Goal: Understand site structure: Understand site structure

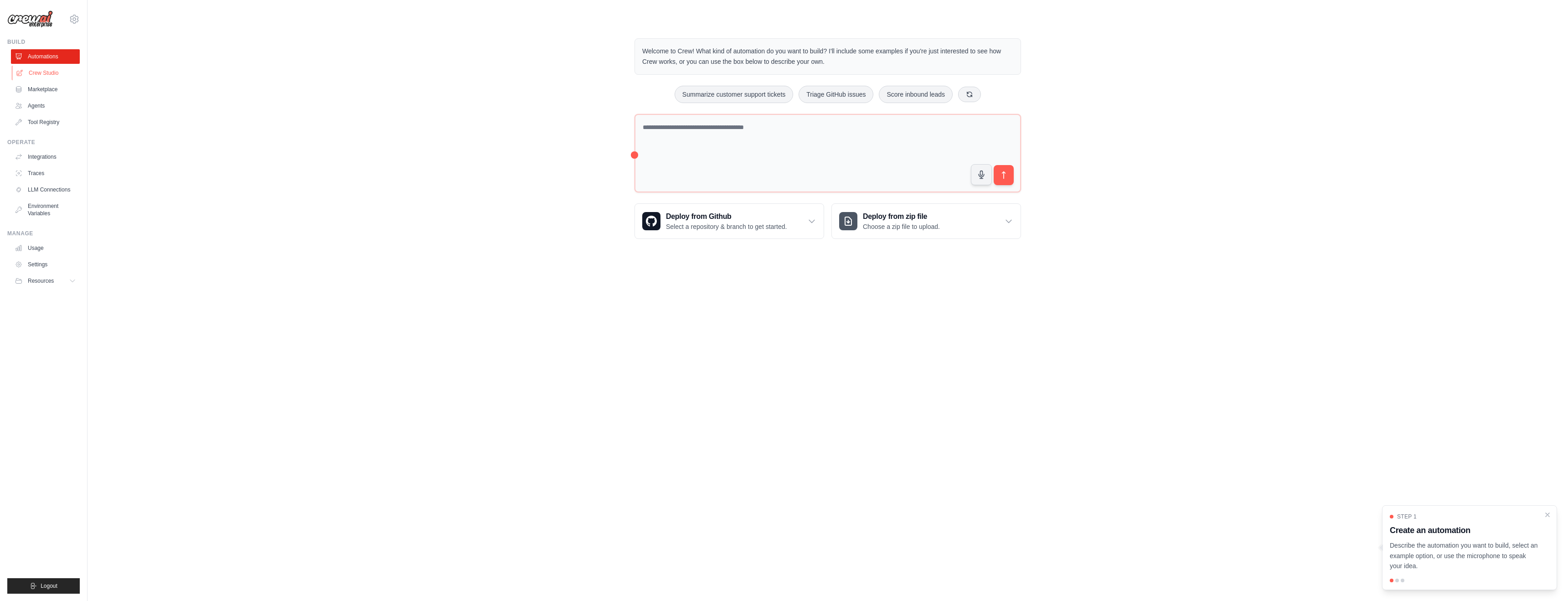
click at [49, 74] on link "Crew Studio" at bounding box center [46, 73] width 69 height 15
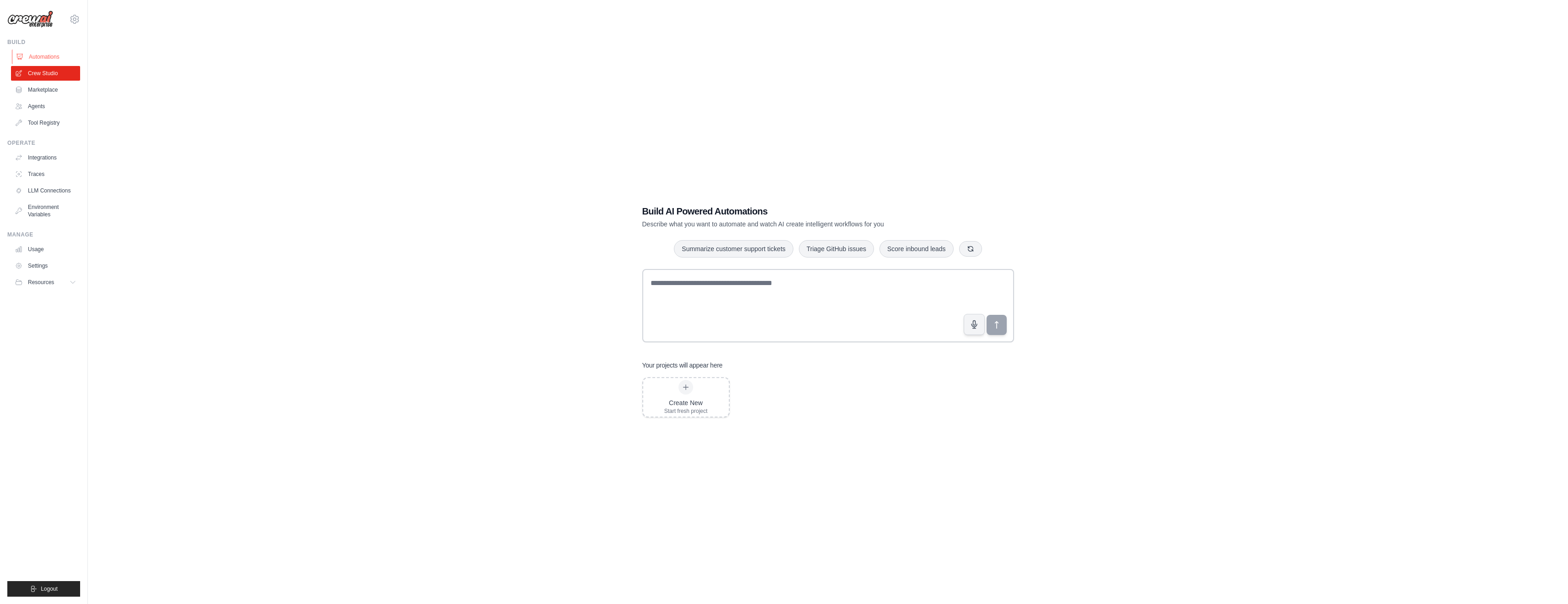
click at [53, 64] on link "Automations" at bounding box center [47, 56] width 69 height 15
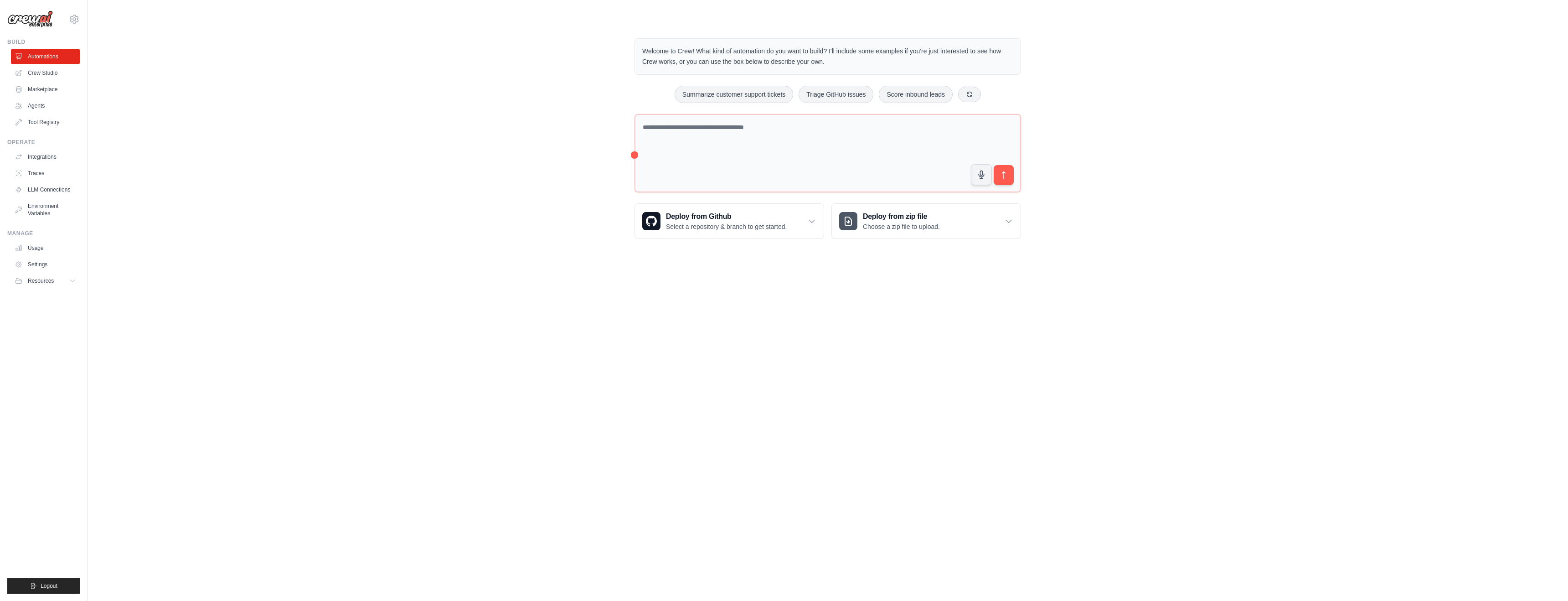
click at [548, 158] on div "Welcome to Crew! What kind of automation do you want to build? I'll include som…" at bounding box center [828, 138] width 1451 height 230
